Goal: Information Seeking & Learning: Understand process/instructions

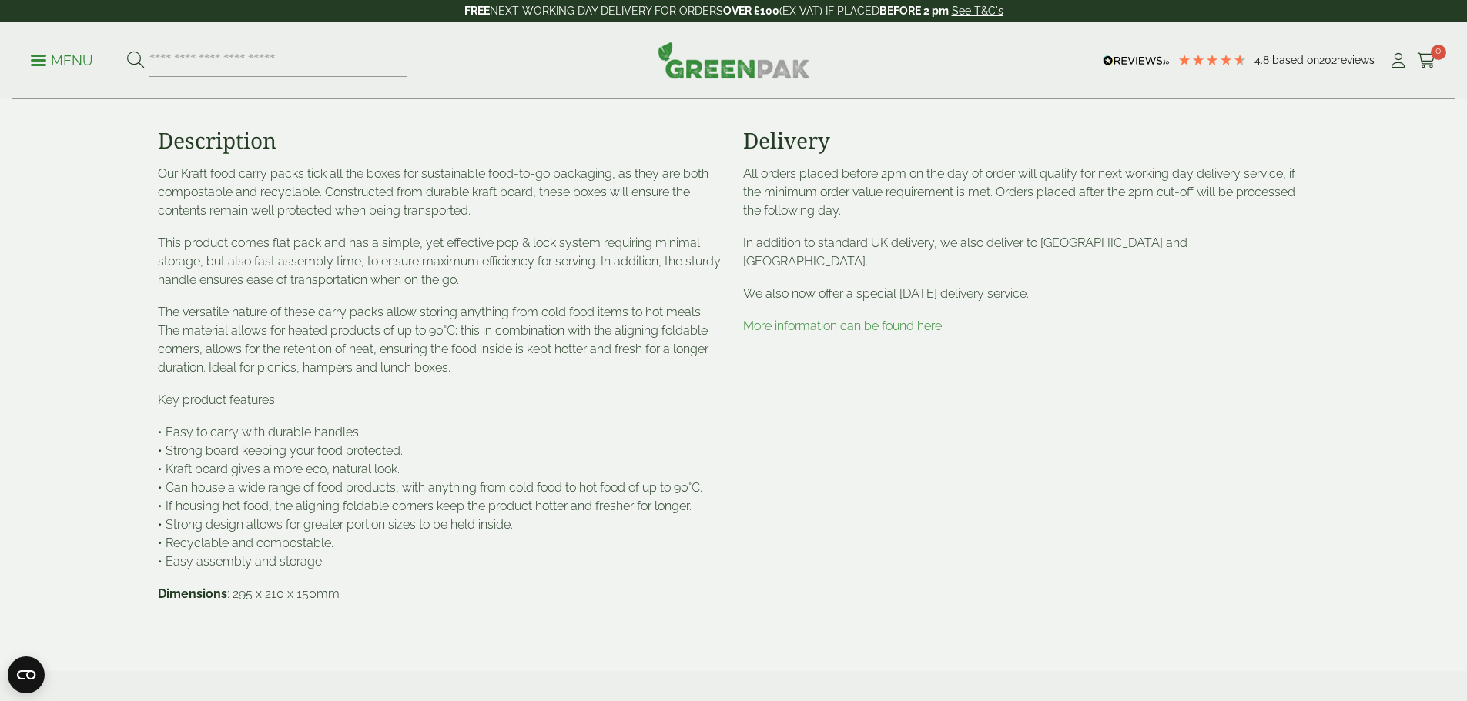
scroll to position [616, 0]
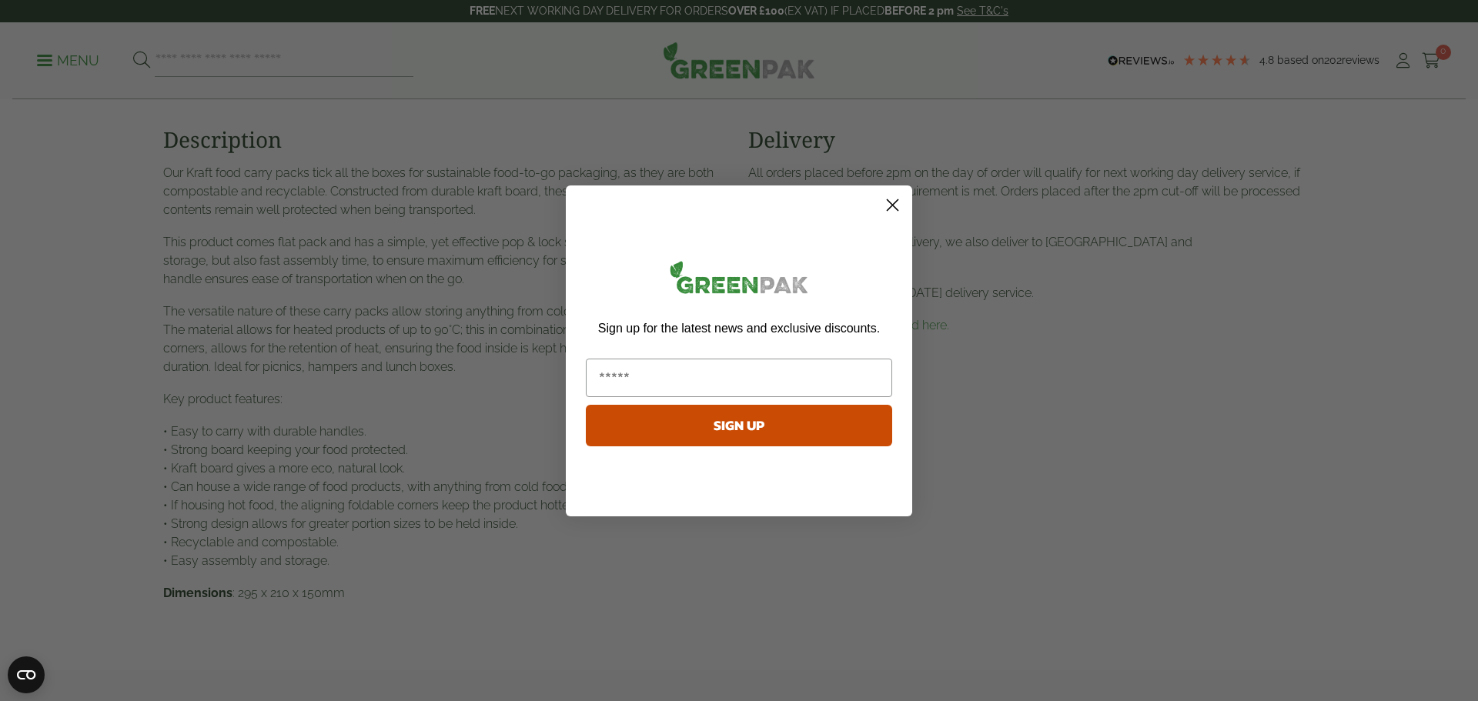
click at [891, 205] on circle "Close dialog" at bounding box center [892, 204] width 25 height 25
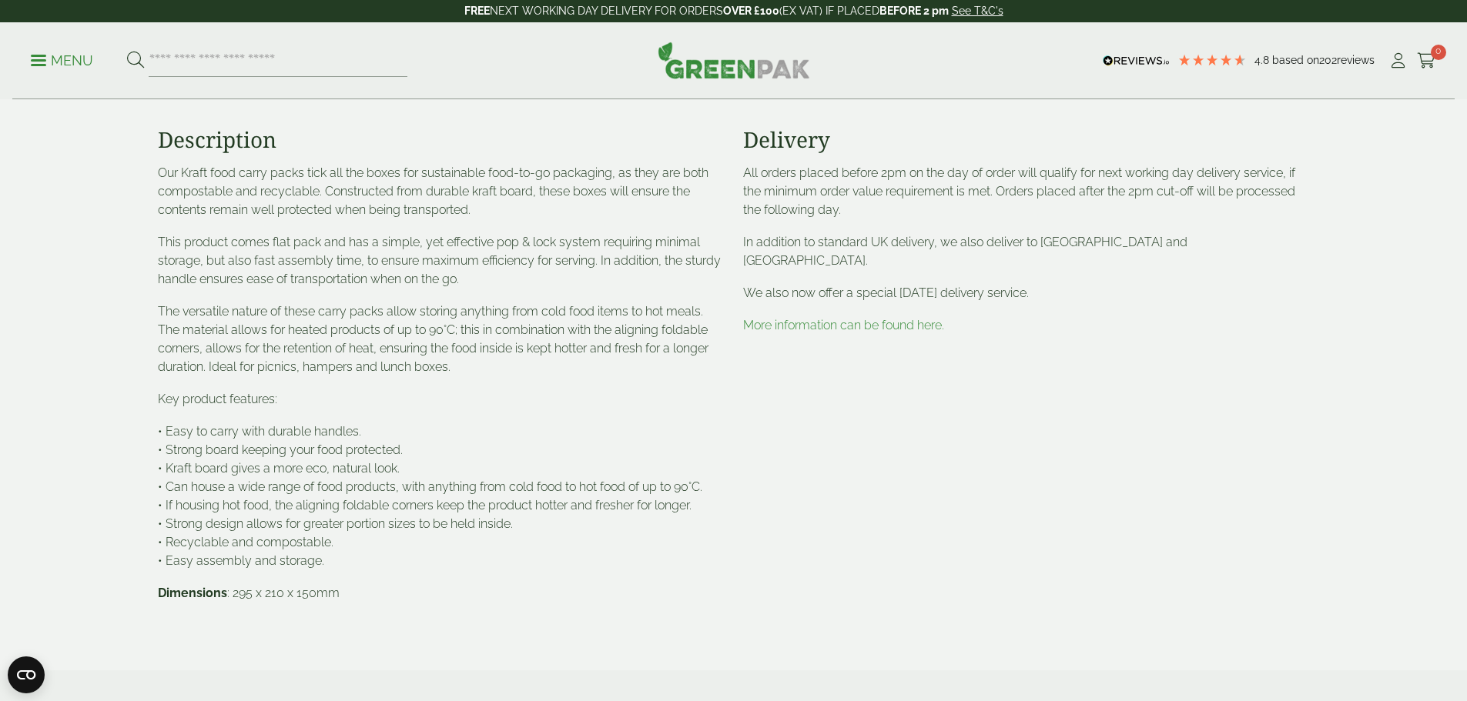
click at [832, 318] on link "More information can be found here." at bounding box center [843, 325] width 201 height 15
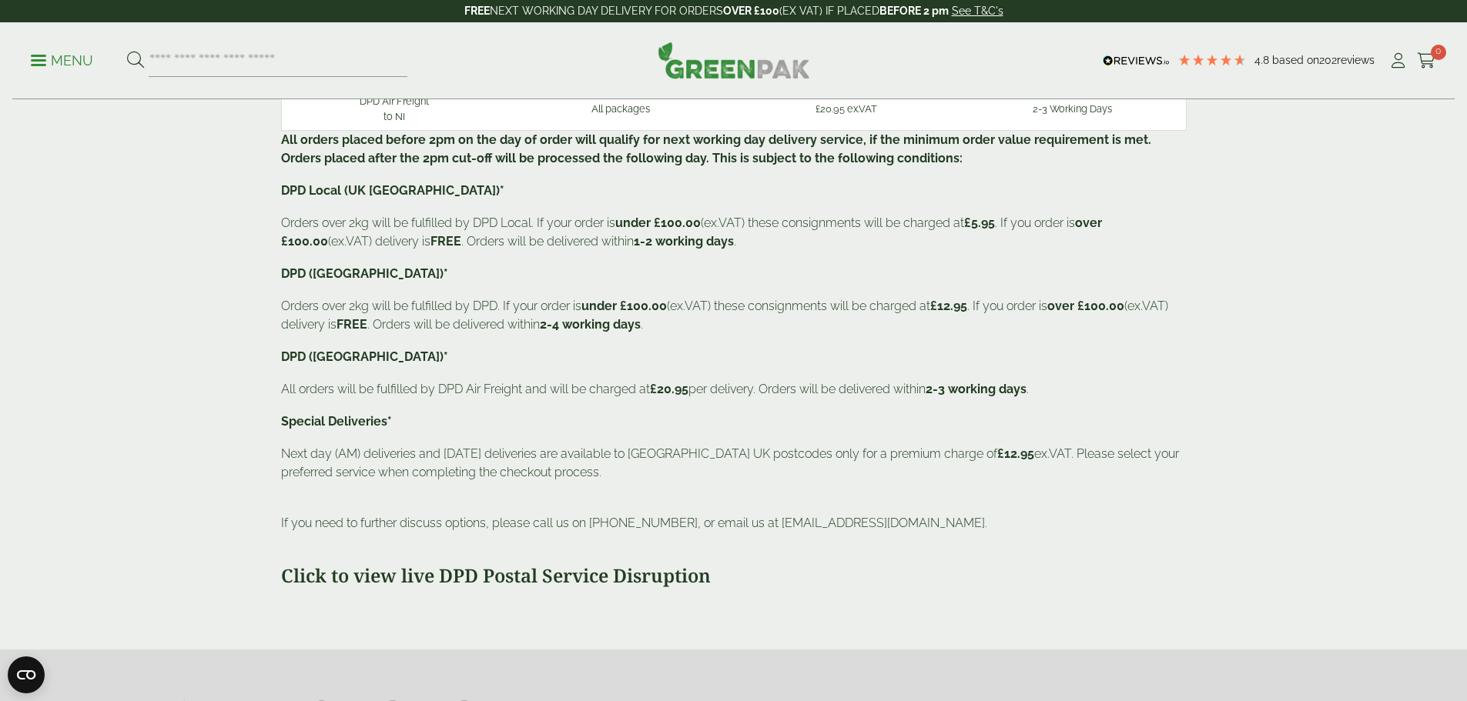
scroll to position [77, 0]
